Goal: Communication & Community: Answer question/provide support

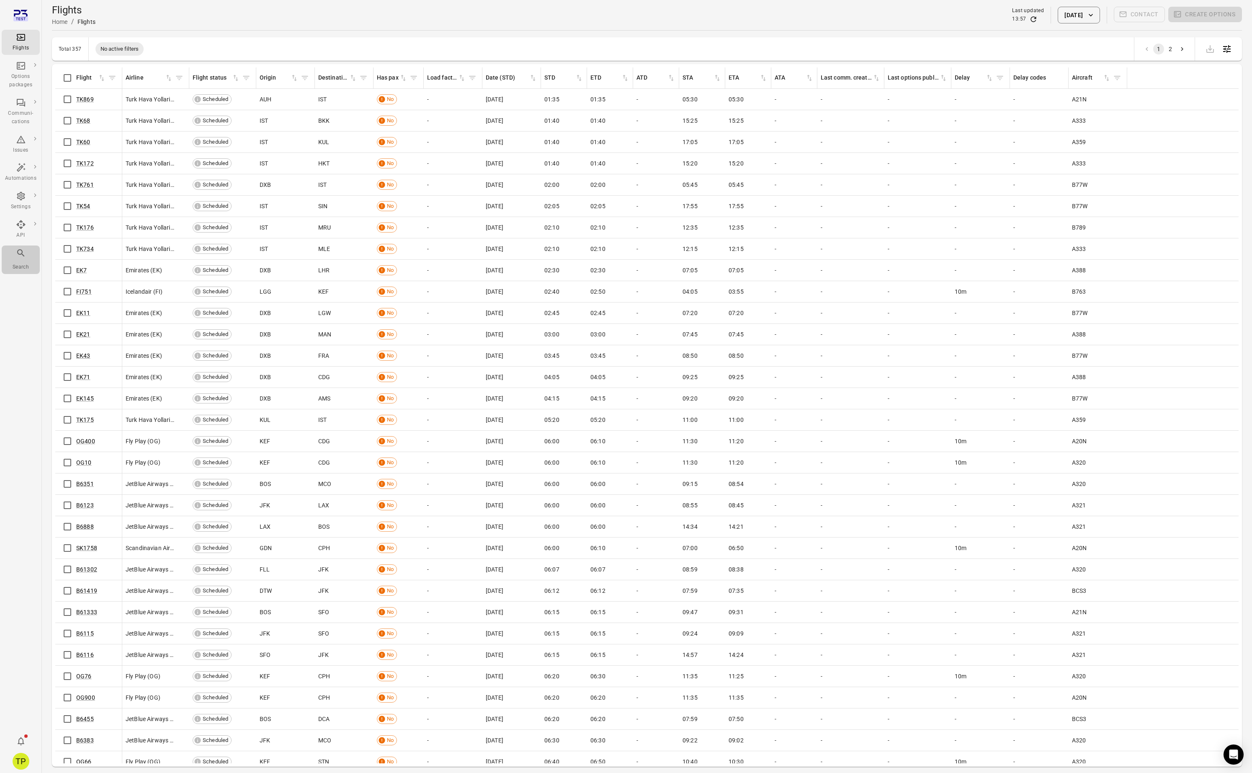
click at [20, 252] on icon "Main navigation" at bounding box center [21, 253] width 10 height 10
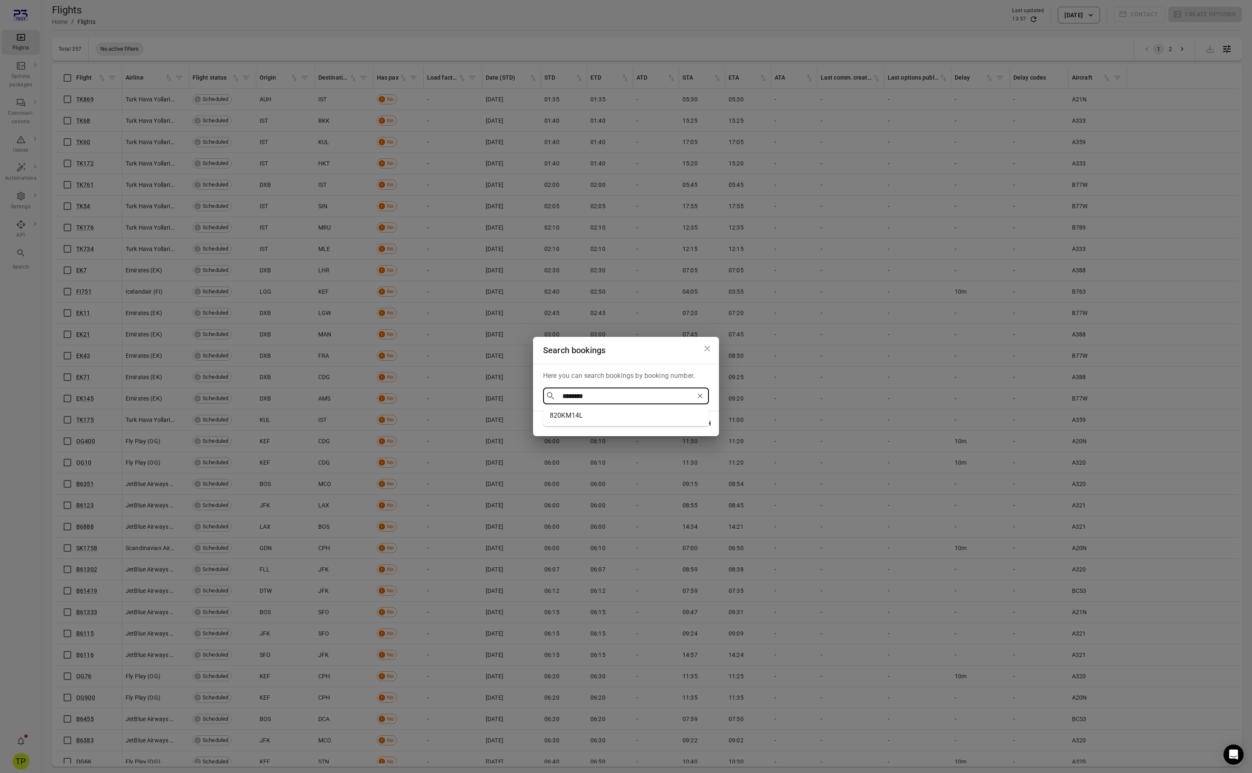
click at [574, 416] on li "820KM14L" at bounding box center [626, 415] width 166 height 15
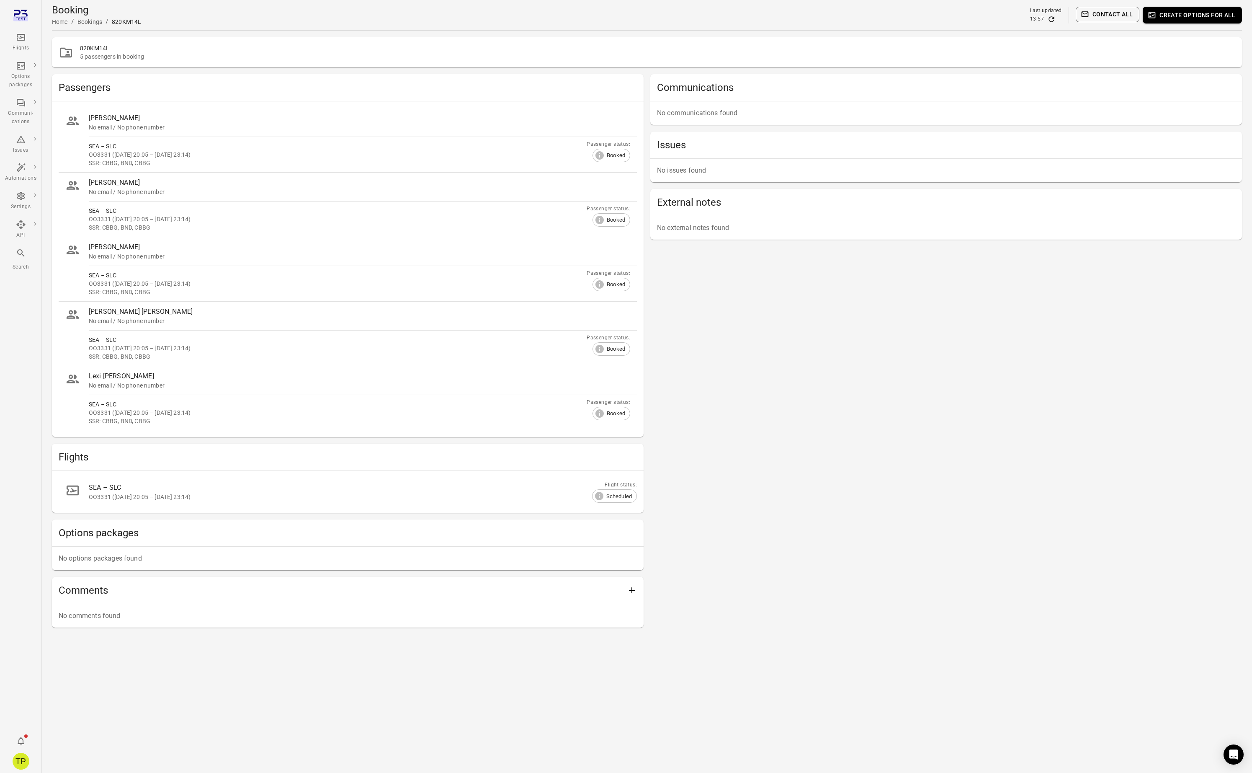
click at [736, 371] on div "Communications No communications found Issues No issues found External notes No…" at bounding box center [946, 350] width 592 height 553
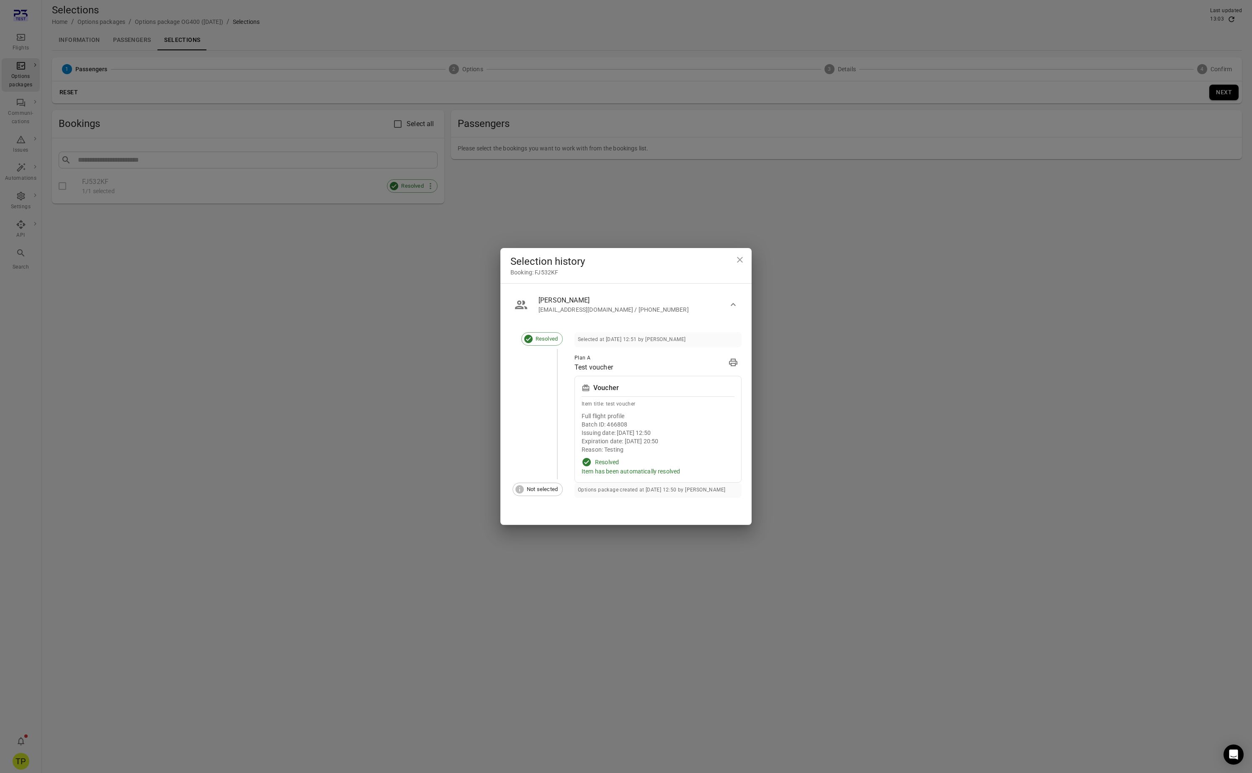
click at [741, 256] on icon "Close dialog" at bounding box center [740, 260] width 10 height 10
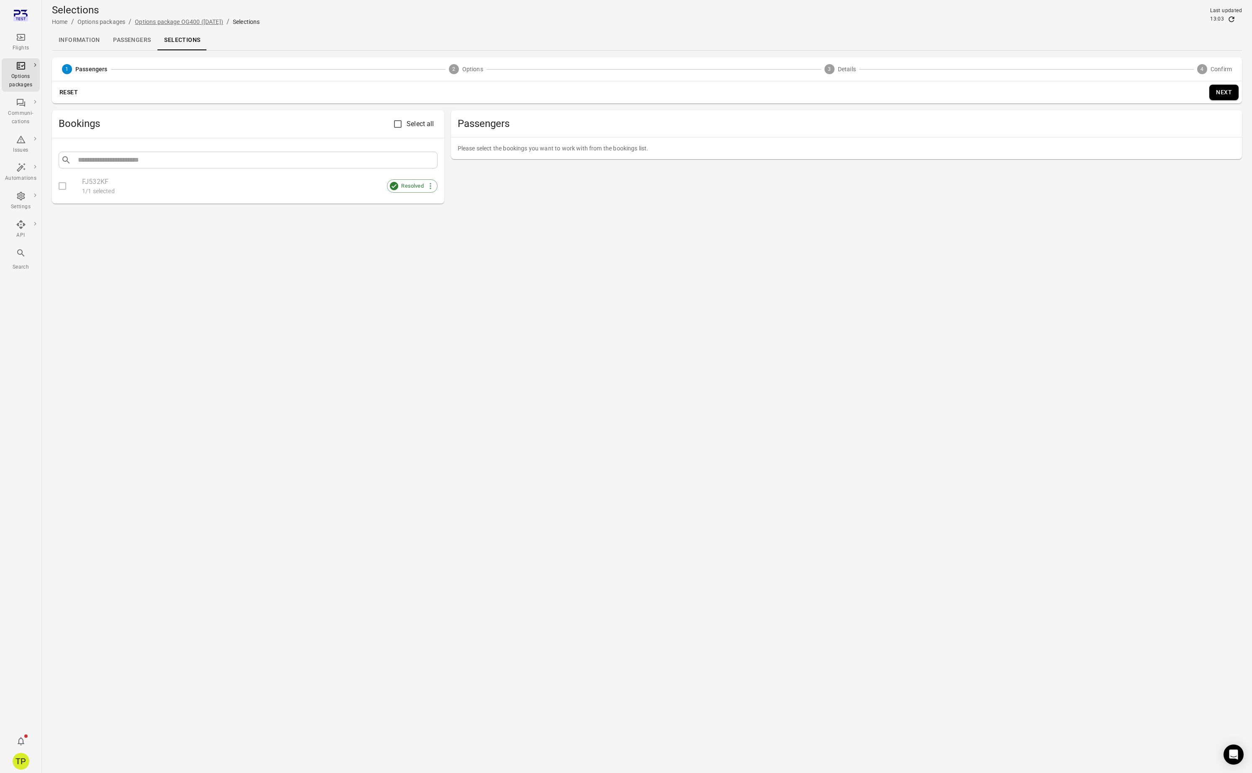
click at [169, 23] on link "Options package OG400 (25 Sep)" at bounding box center [179, 21] width 88 height 7
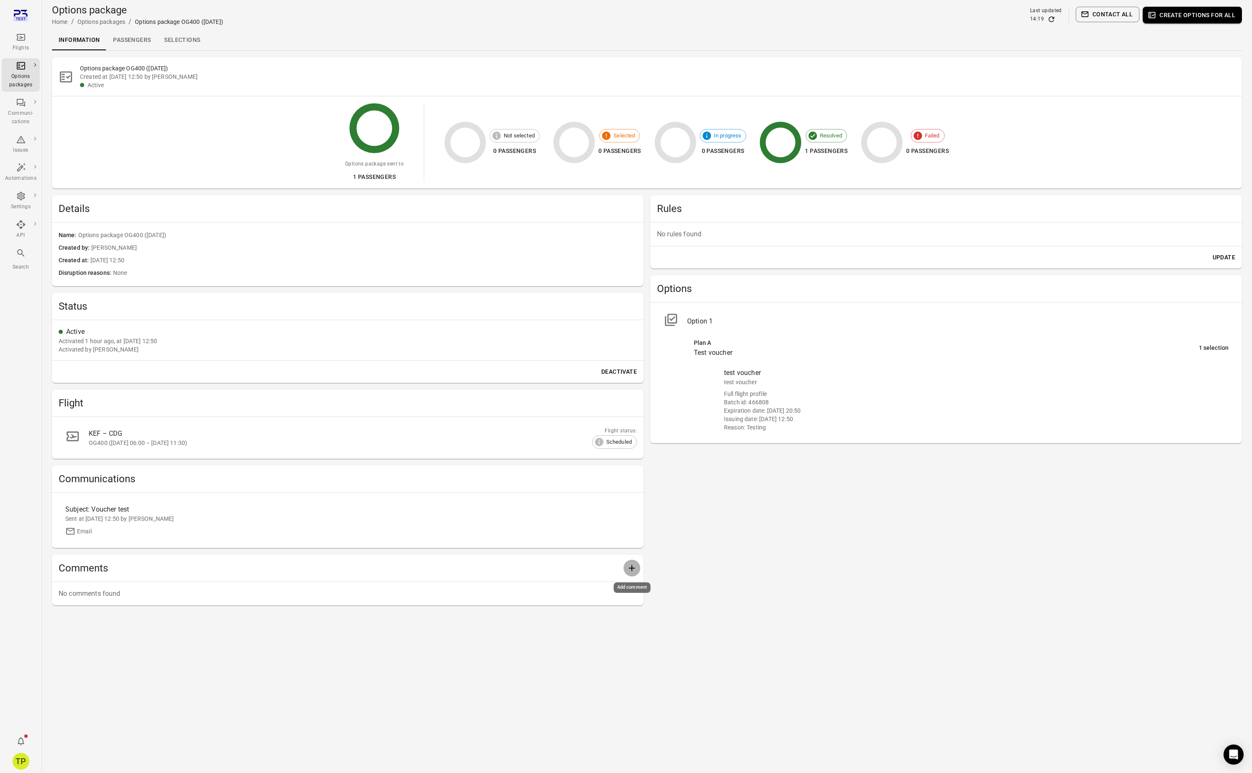
click at [629, 570] on icon "Add comment" at bounding box center [632, 568] width 10 height 10
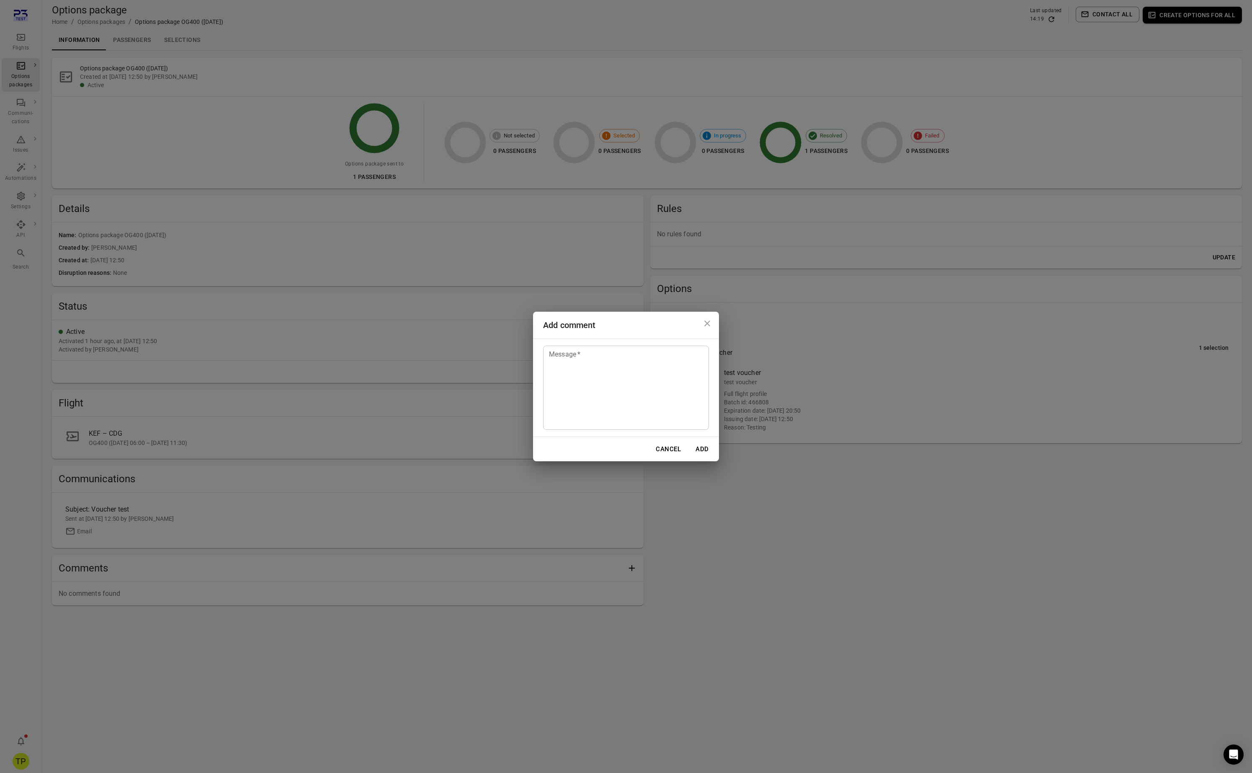
click at [587, 376] on textarea "Message   *" at bounding box center [626, 387] width 154 height 77
type textarea "**********"
click at [703, 449] on button "Add" at bounding box center [702, 449] width 27 height 18
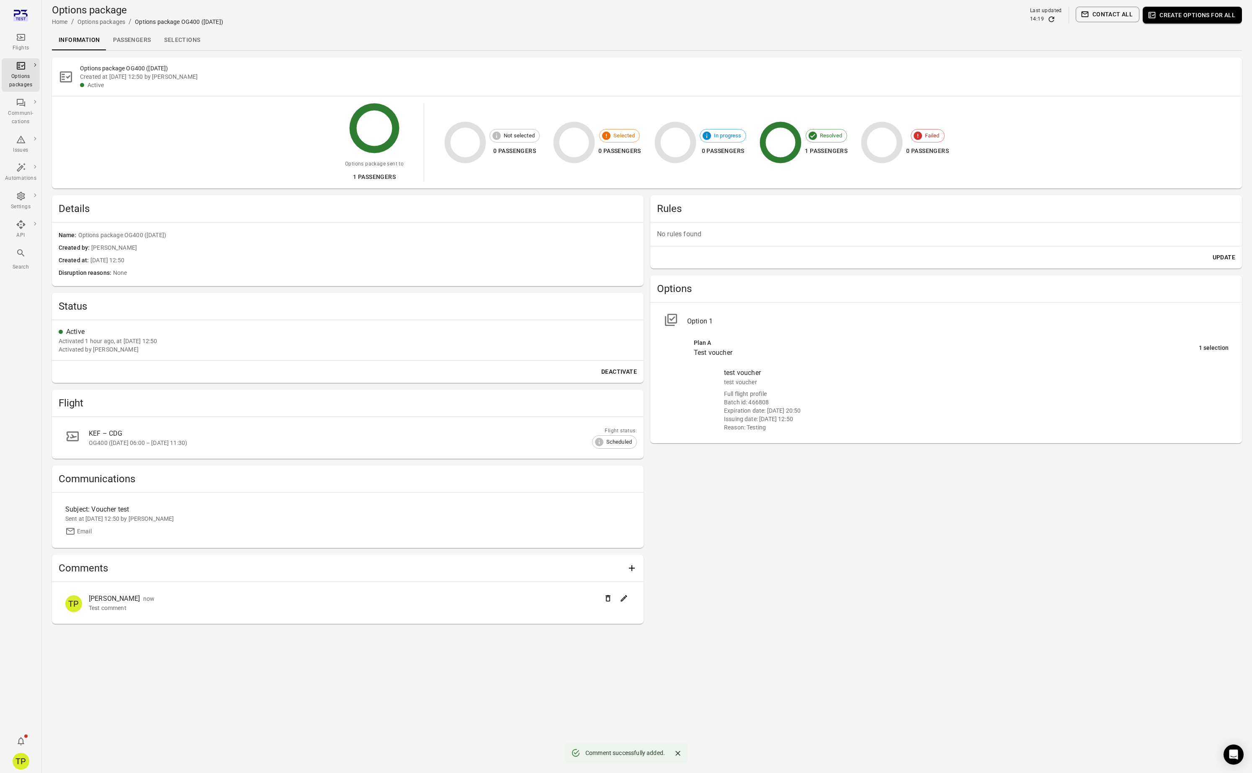
click at [764, 551] on div "Rules No rules found Update Options Option 1 Plan A Test voucher 1 selection te…" at bounding box center [946, 409] width 592 height 428
click at [860, 555] on div "Rules No rules found Update Options Option 1 Plan A Test voucher 1 selection te…" at bounding box center [946, 409] width 592 height 428
click at [120, 436] on div "KEF – CDG" at bounding box center [353, 433] width 528 height 10
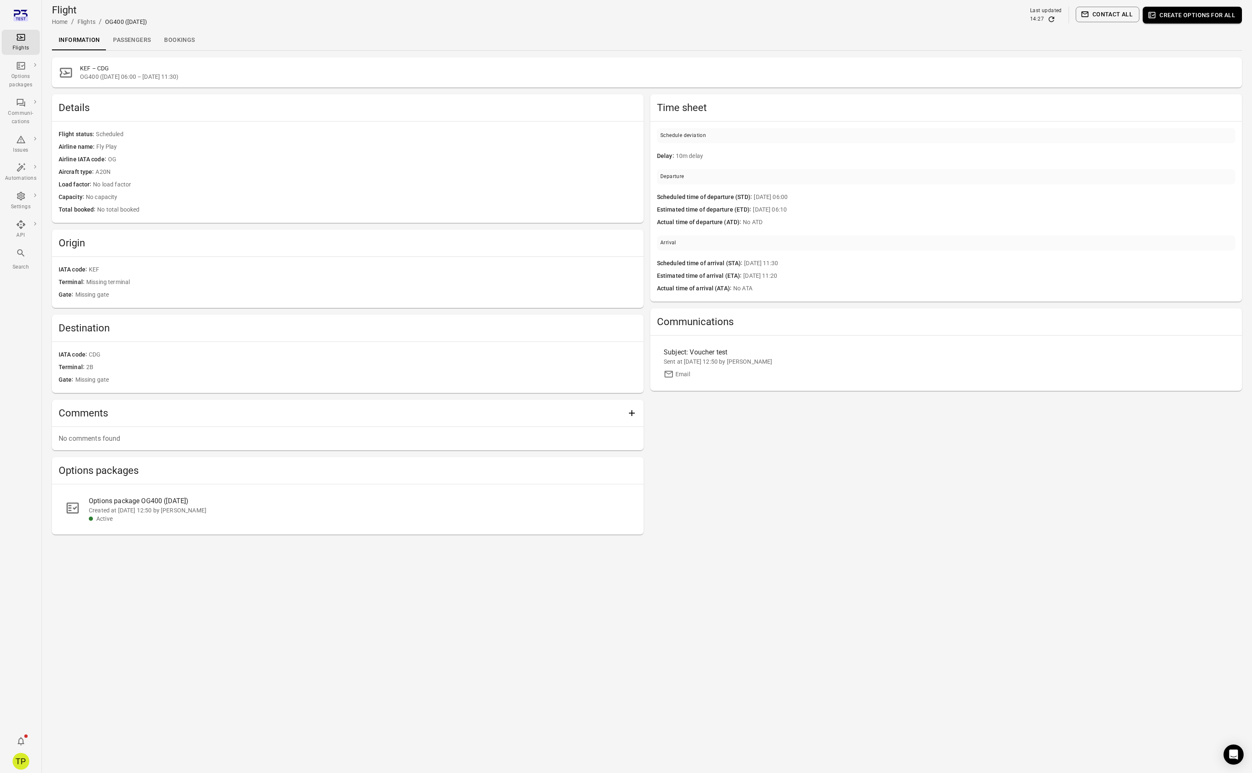
click at [631, 413] on icon "Add comment" at bounding box center [632, 413] width 10 height 10
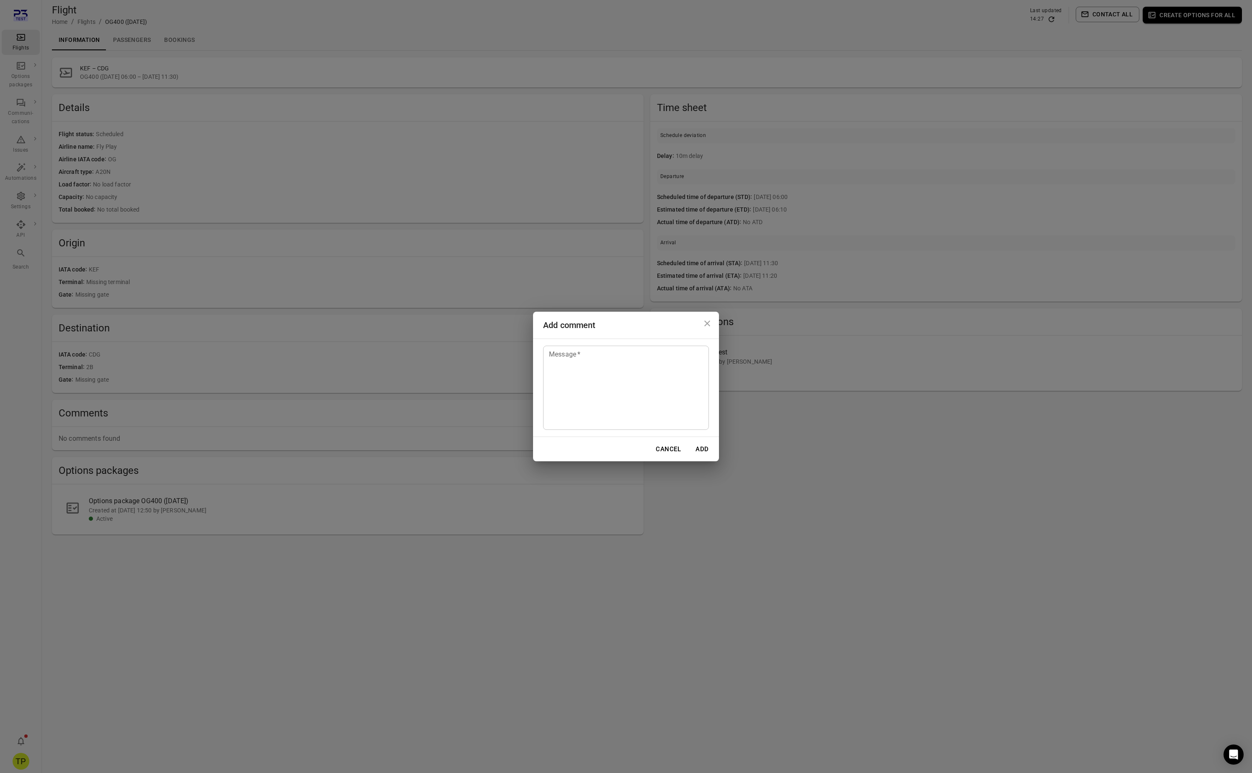
click at [588, 384] on textarea "Message   *" at bounding box center [626, 387] width 154 height 77
type textarea "********"
click at [703, 449] on button "Add" at bounding box center [702, 449] width 27 height 18
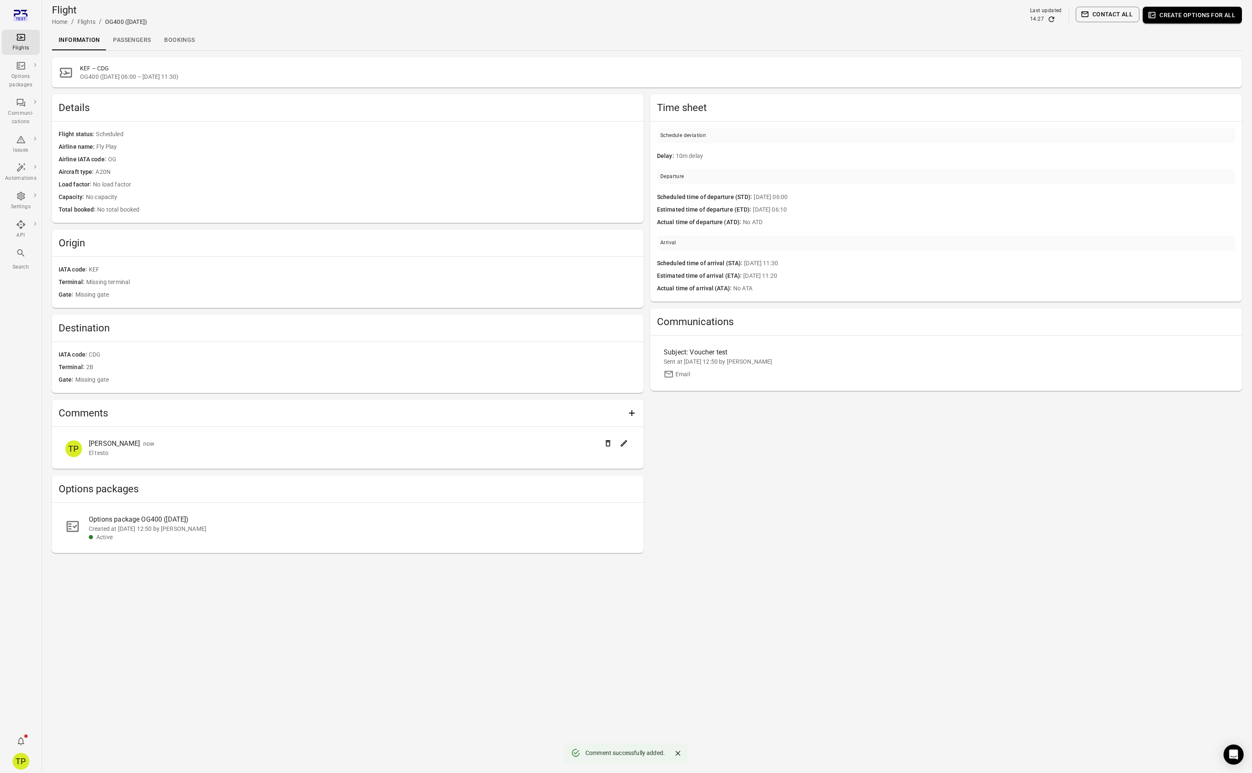
click at [726, 470] on div "Time sheet Schedule deviation Delay 10m delay Departure Scheduled time of depar…" at bounding box center [946, 323] width 592 height 459
